Goal: Book appointment/travel/reservation

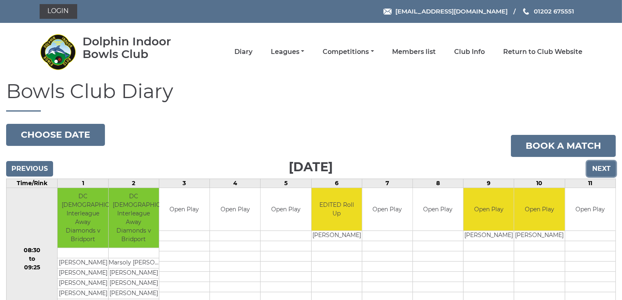
click at [603, 167] on input "Next" at bounding box center [601, 169] width 29 height 16
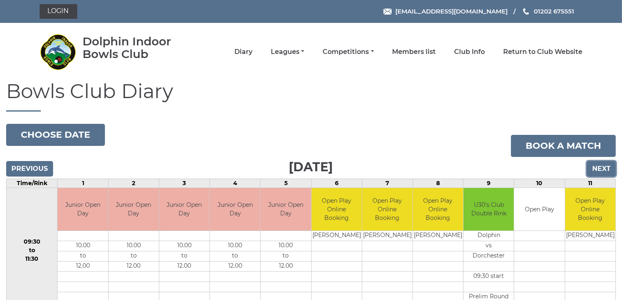
click at [600, 167] on input "Next" at bounding box center [601, 169] width 29 height 16
